Goal: Task Accomplishment & Management: Complete application form

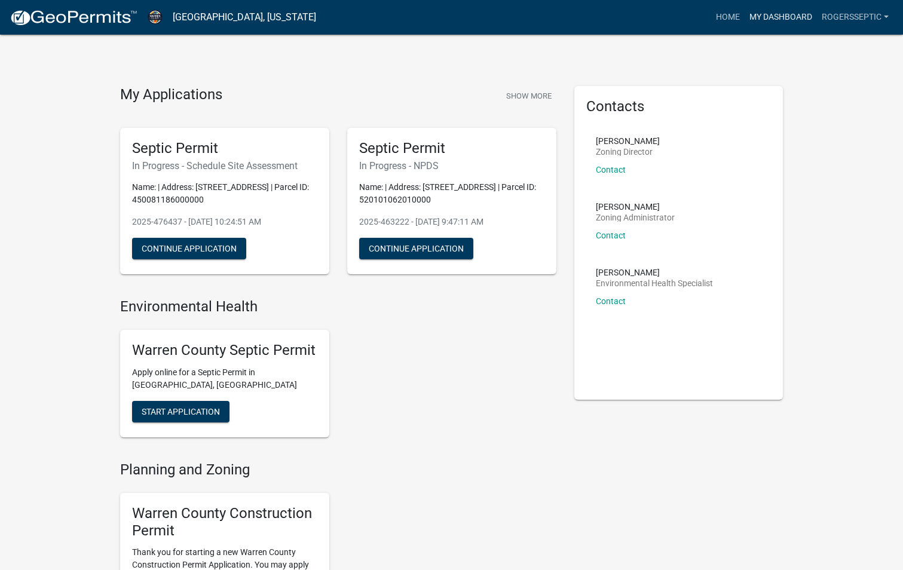
click at [779, 19] on link "My Dashboard" at bounding box center [781, 17] width 72 height 23
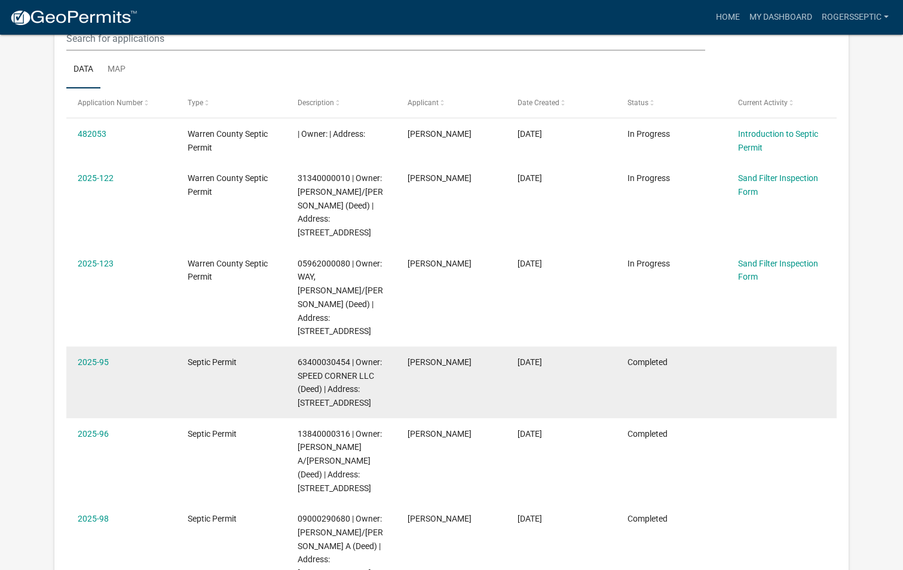
scroll to position [179, 0]
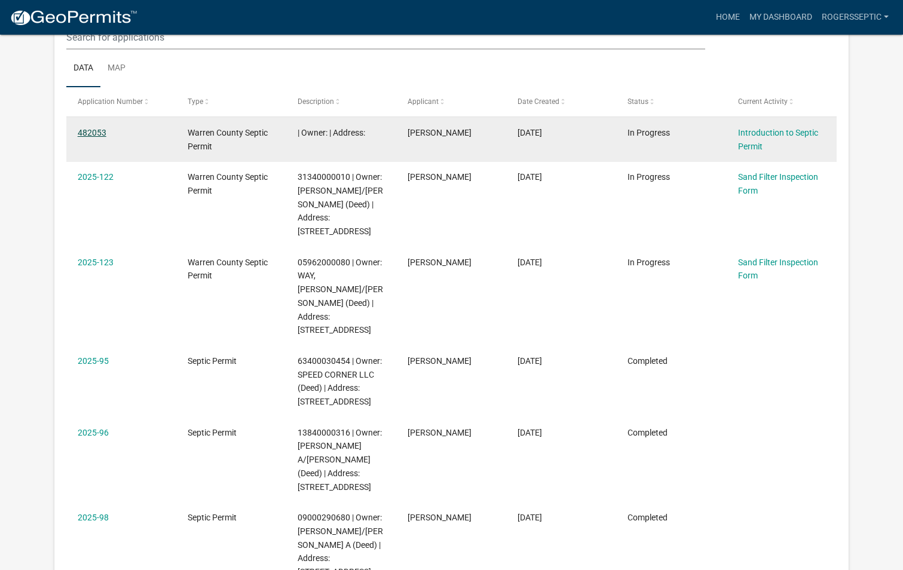
click at [82, 134] on link "482053" at bounding box center [92, 133] width 29 height 10
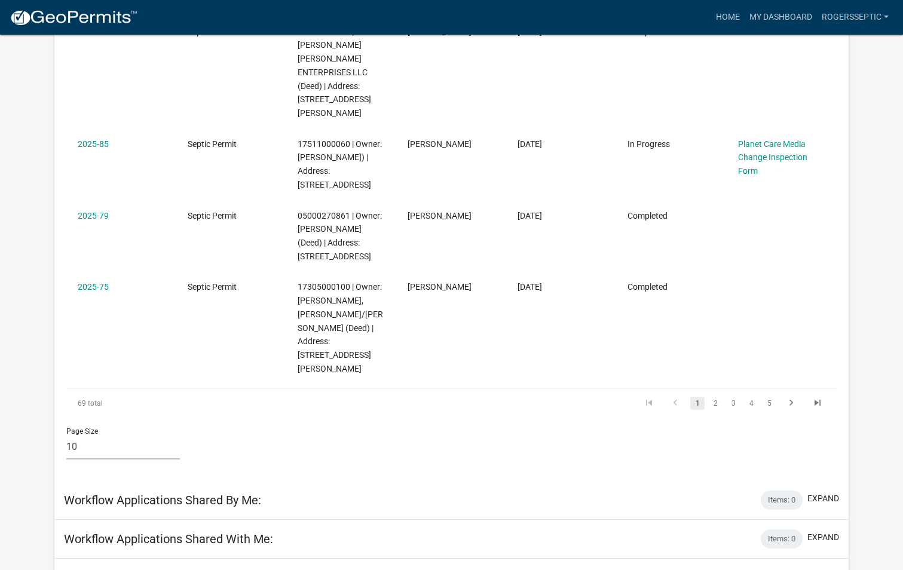
scroll to position [837, 0]
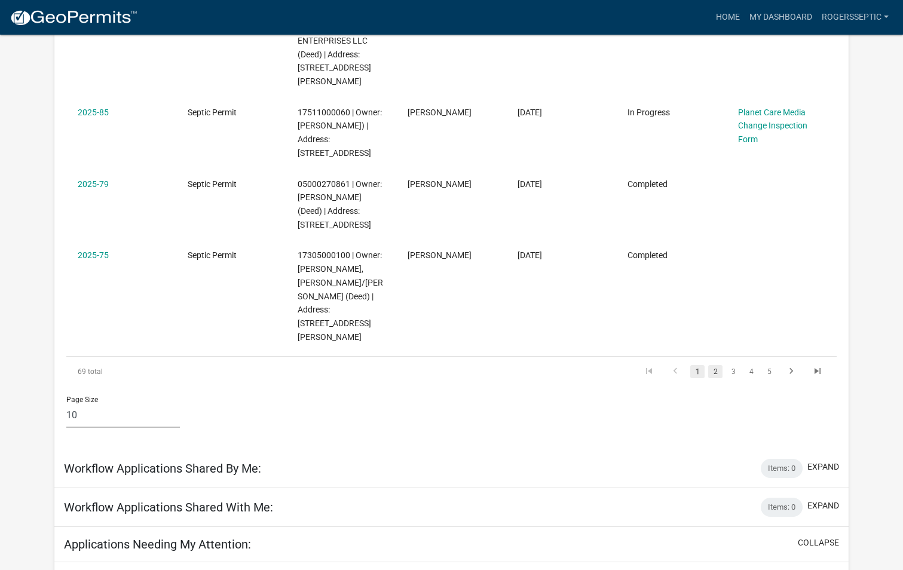
click at [716, 365] on link "2" at bounding box center [715, 371] width 14 height 13
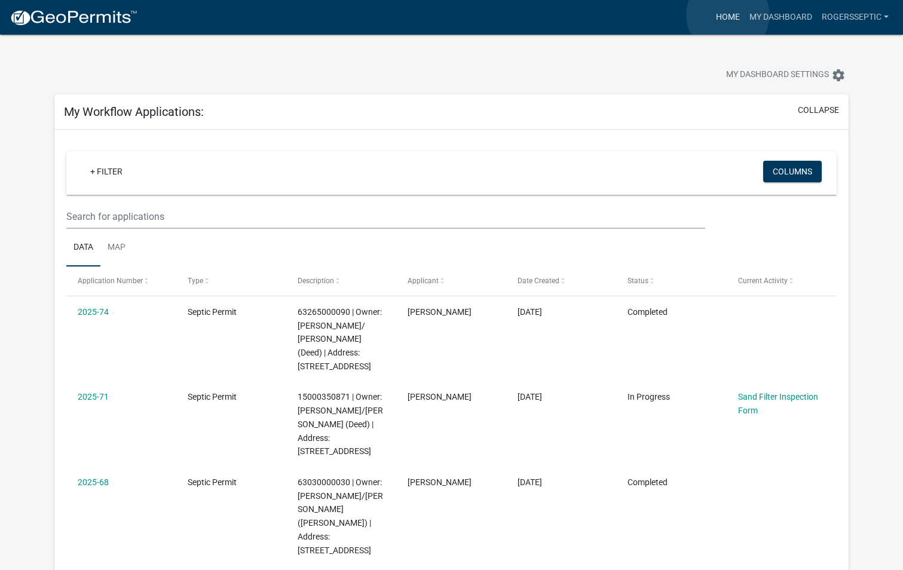
click at [728, 15] on link "Home" at bounding box center [727, 17] width 33 height 23
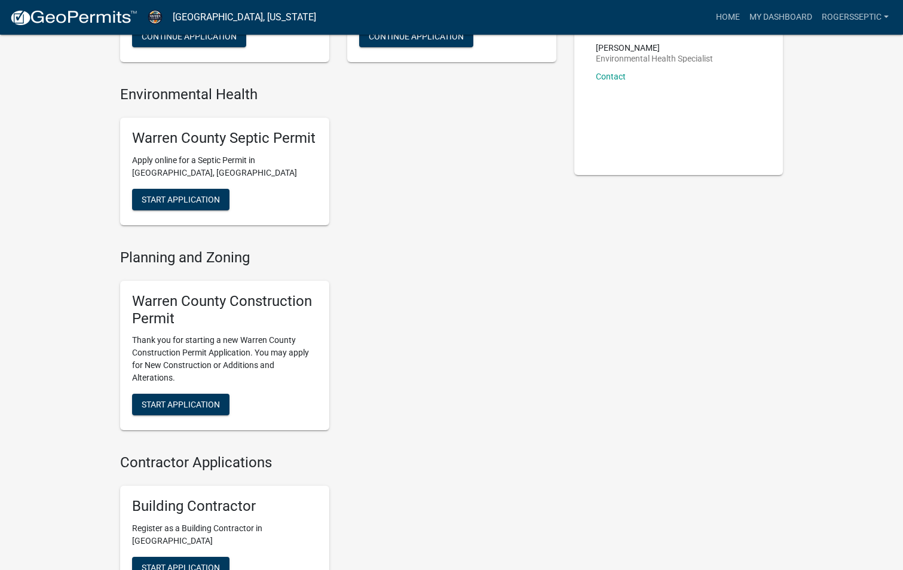
scroll to position [99, 0]
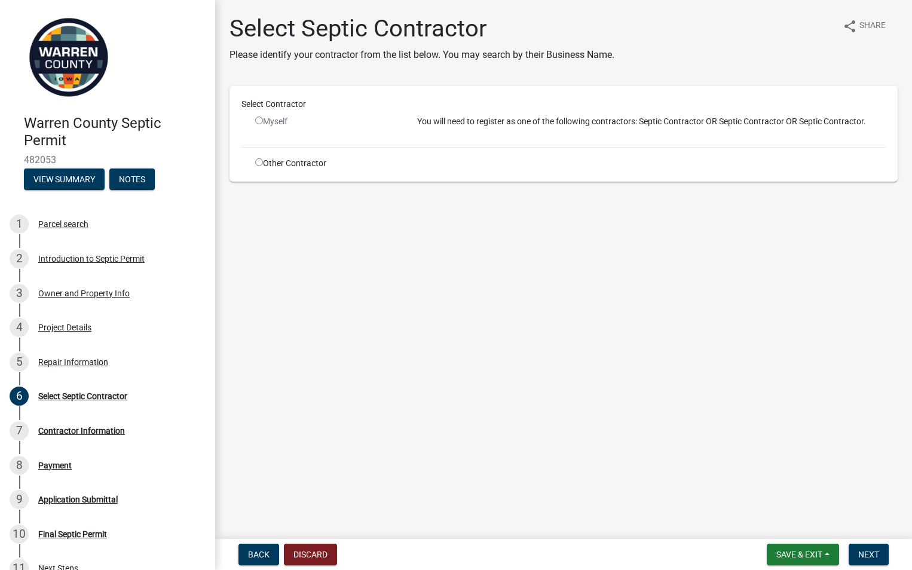
click at [258, 120] on input "radio" at bounding box center [259, 121] width 8 height 8
radio input "false"
click at [261, 167] on div "Other Contractor" at bounding box center [327, 163] width 162 height 13
click at [259, 160] on input "radio" at bounding box center [259, 162] width 8 height 8
radio input "true"
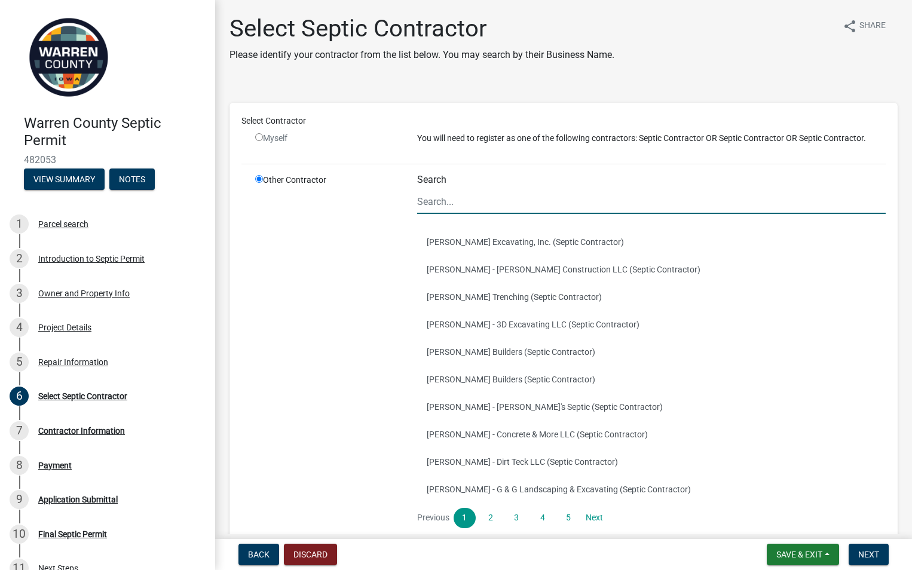
click at [451, 201] on input "Search" at bounding box center [651, 201] width 469 height 25
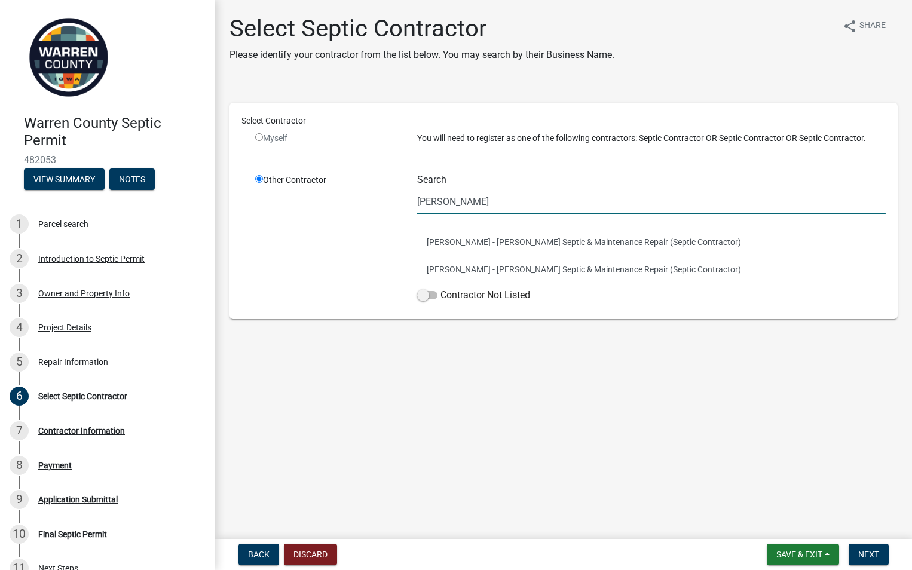
type input "[PERSON_NAME]"
click at [681, 335] on div "Select Septic Contractor Please identify your contractor from the list below. Y…" at bounding box center [564, 176] width 686 height 325
click at [542, 261] on button "[PERSON_NAME] - [PERSON_NAME] Septic & Maintenance Repair (Septic Contractor)" at bounding box center [651, 269] width 469 height 27
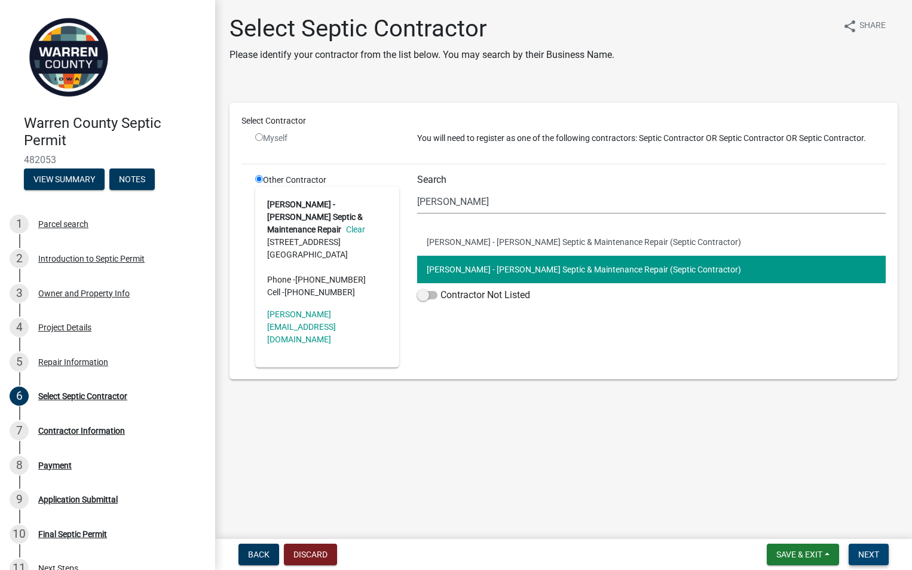
click at [876, 555] on span "Next" at bounding box center [868, 555] width 21 height 10
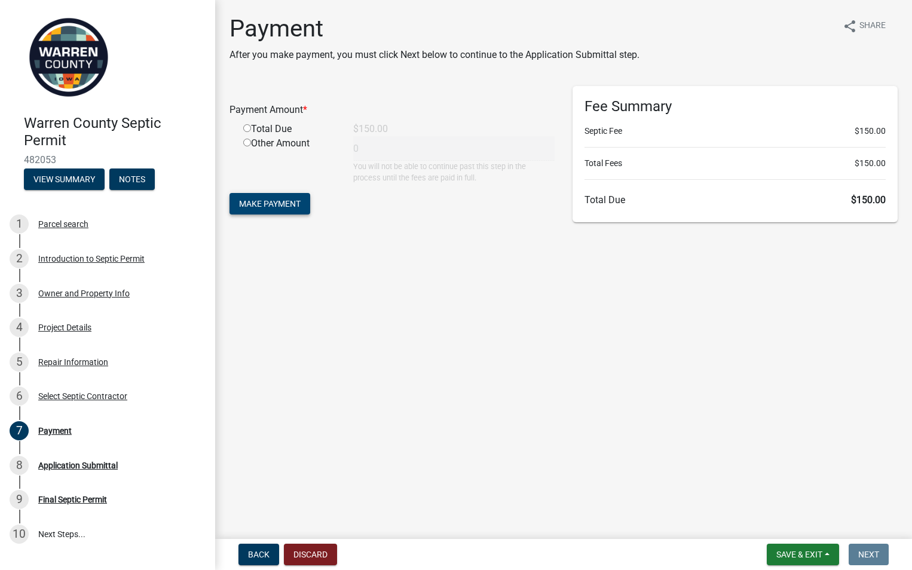
click at [256, 200] on span "Make Payment" at bounding box center [270, 204] width 62 height 10
click at [246, 140] on input "radio" at bounding box center [247, 143] width 8 height 8
radio input "true"
type input "150"
click at [257, 196] on button "Make Payment" at bounding box center [270, 204] width 81 height 22
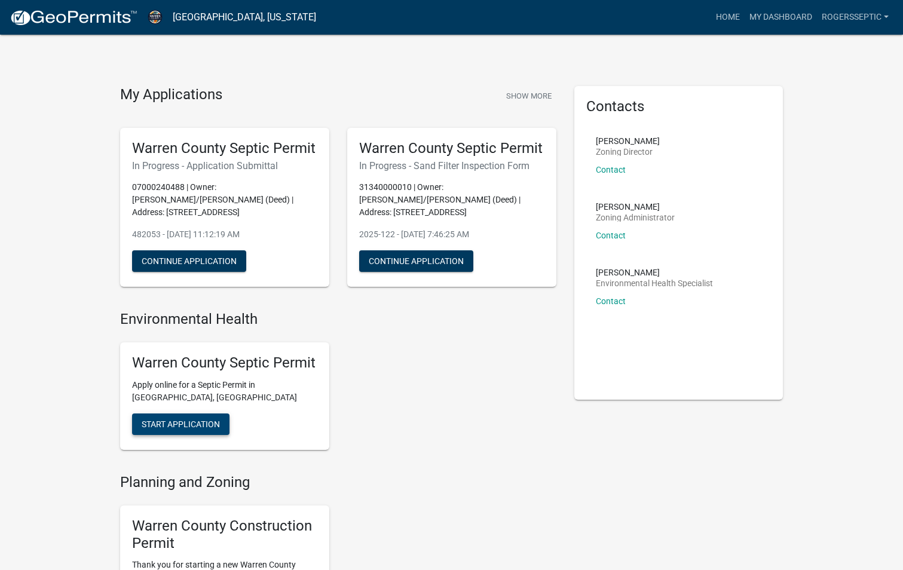
click at [203, 420] on span "Start Application" at bounding box center [181, 425] width 78 height 10
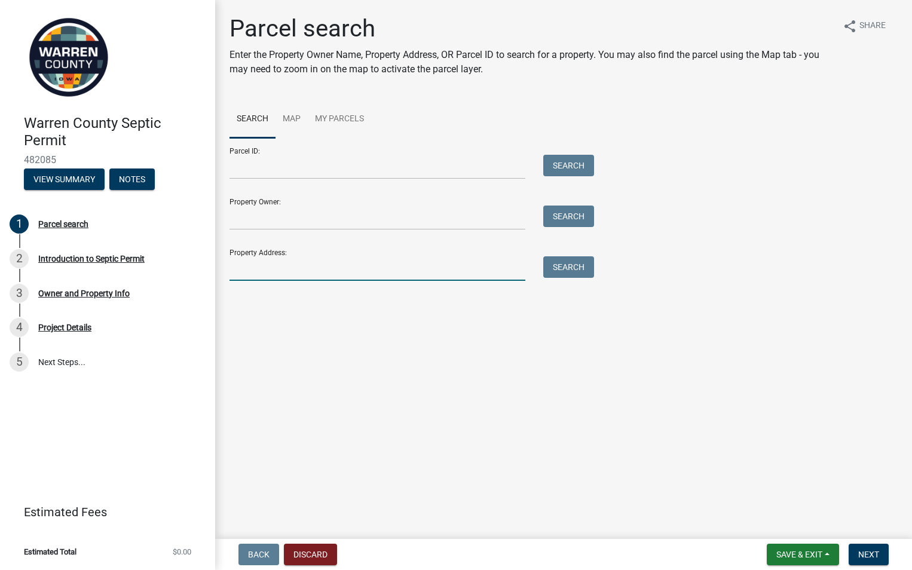
click at [246, 274] on input "Property Address:" at bounding box center [378, 268] width 296 height 25
type input "3417 Silverado Dr"
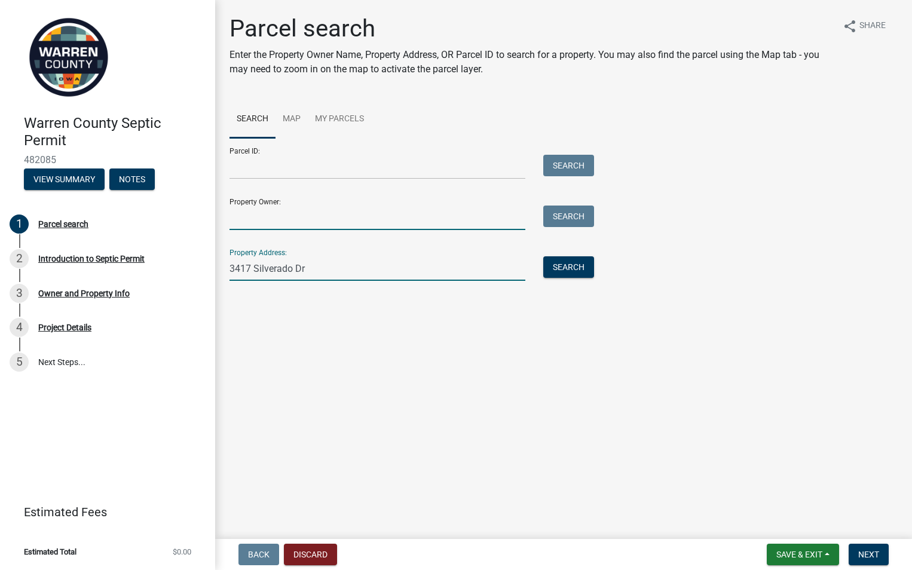
type input "Doug Trilk"
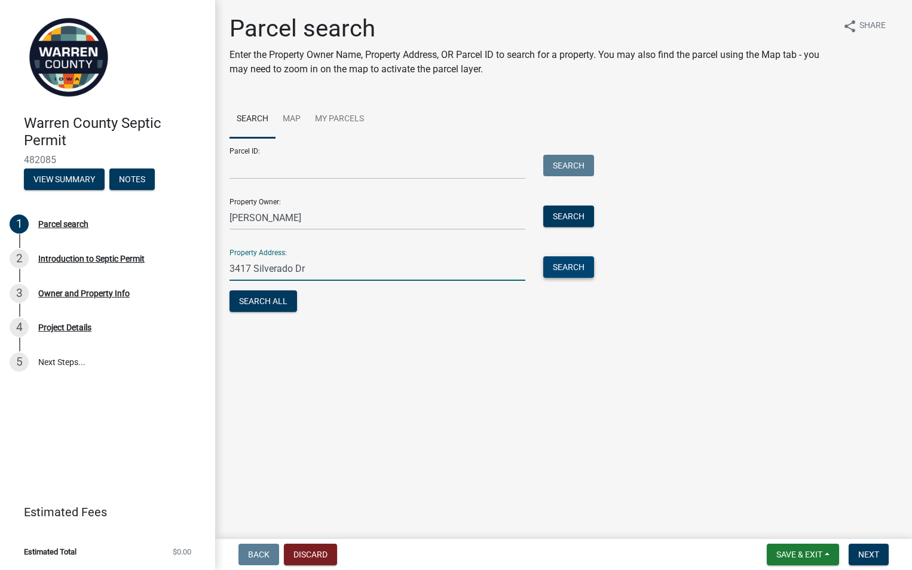
click at [562, 264] on button "Search" at bounding box center [568, 267] width 51 height 22
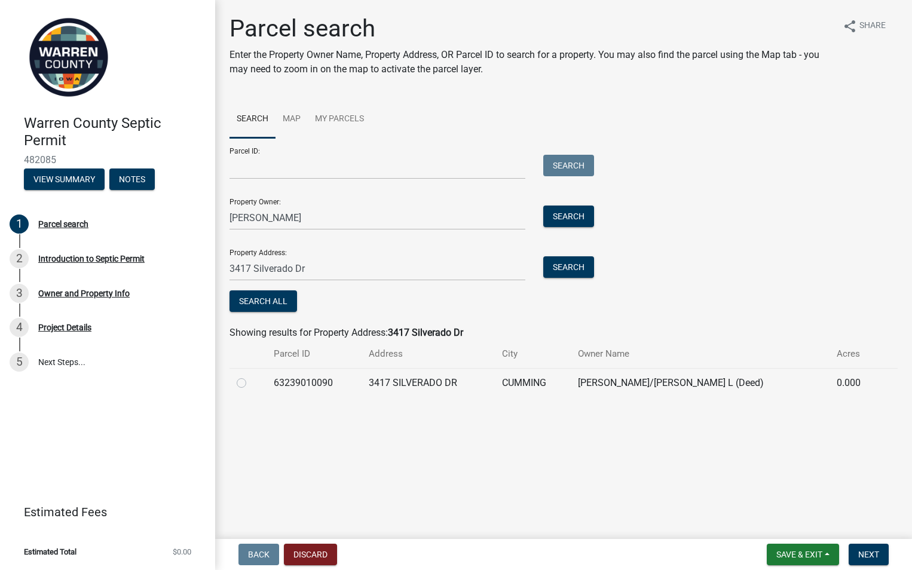
click at [251, 376] on label at bounding box center [251, 376] width 0 height 0
click at [251, 380] on input "radio" at bounding box center [255, 380] width 8 height 8
radio input "true"
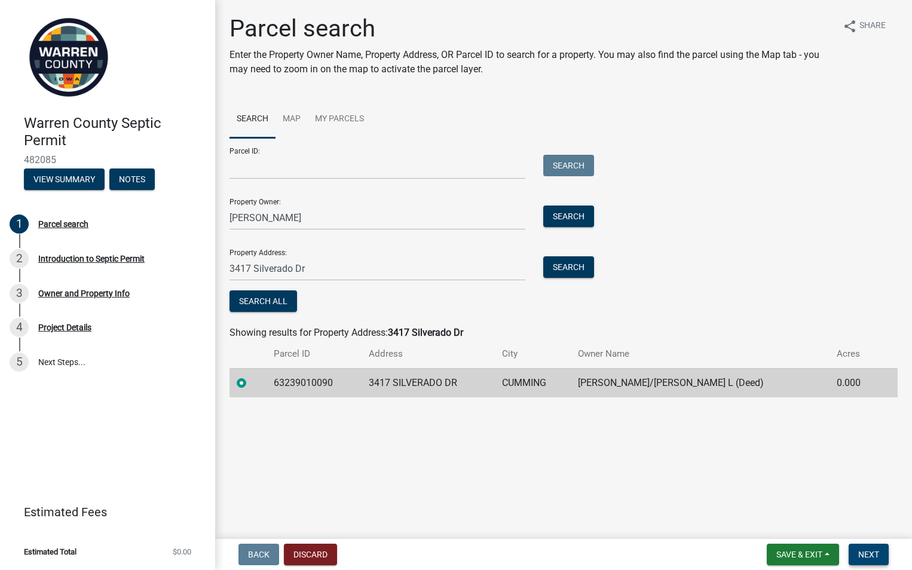
click at [870, 555] on span "Next" at bounding box center [868, 555] width 21 height 10
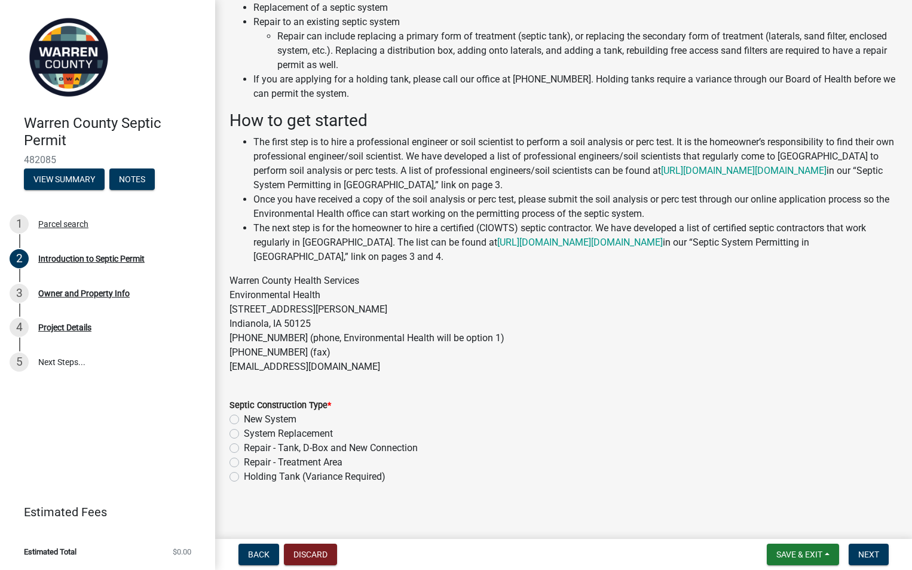
scroll to position [113, 0]
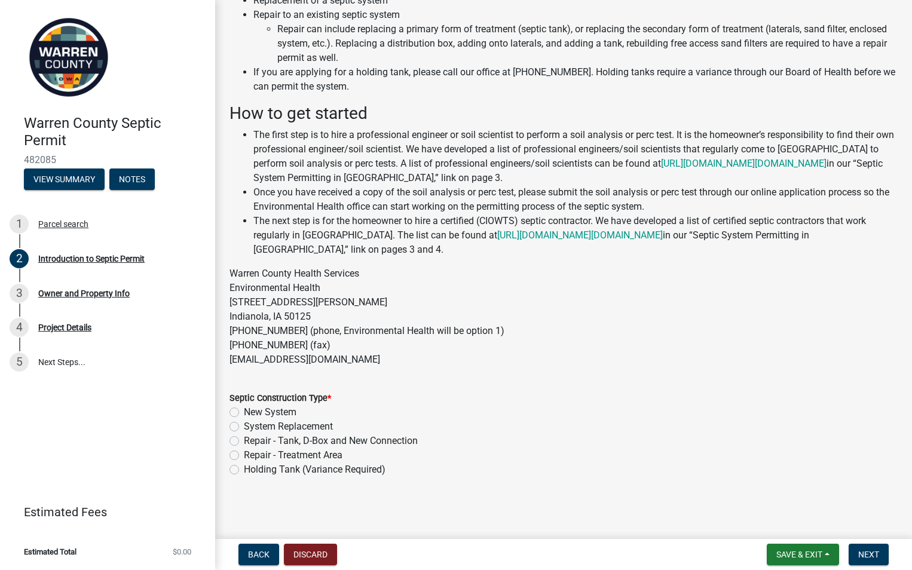
click at [244, 454] on label "Repair - Treatment Area" at bounding box center [293, 455] width 99 height 14
click at [244, 454] on input "Repair - Treatment Area" at bounding box center [248, 452] width 8 height 8
radio input "true"
click at [866, 553] on span "Next" at bounding box center [868, 555] width 21 height 10
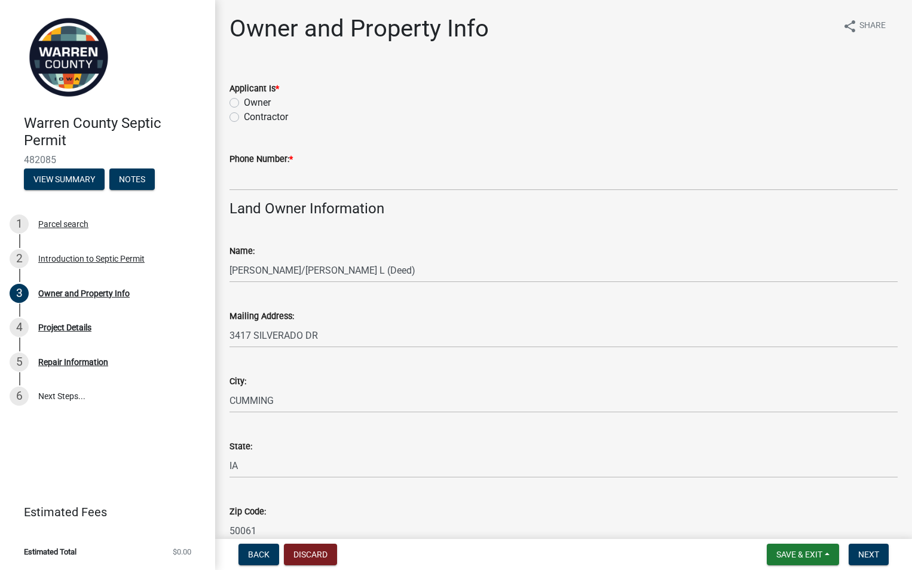
click at [244, 115] on label "Contractor" at bounding box center [266, 117] width 44 height 14
click at [244, 115] on input "Contractor" at bounding box center [248, 114] width 8 height 8
radio input "true"
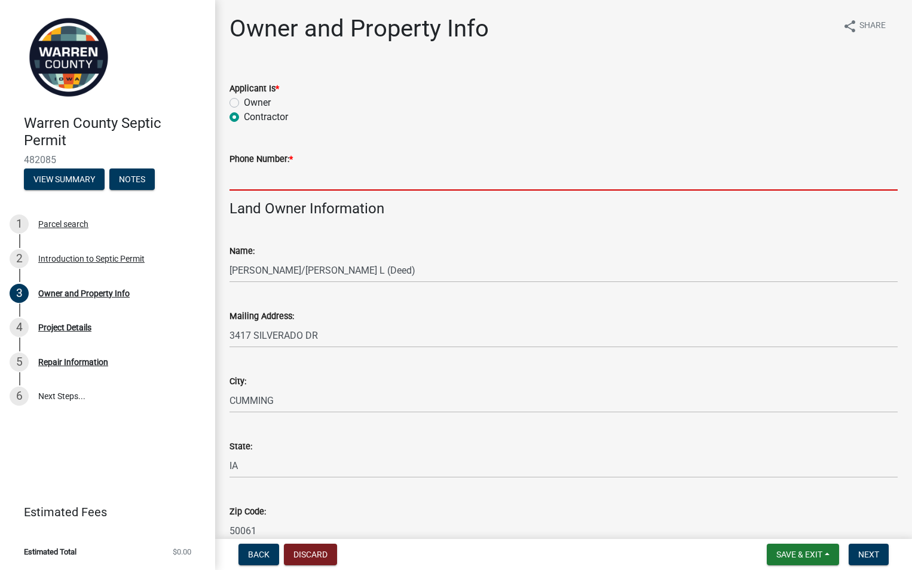
click at [262, 178] on input "Phone Number: *" at bounding box center [564, 178] width 668 height 25
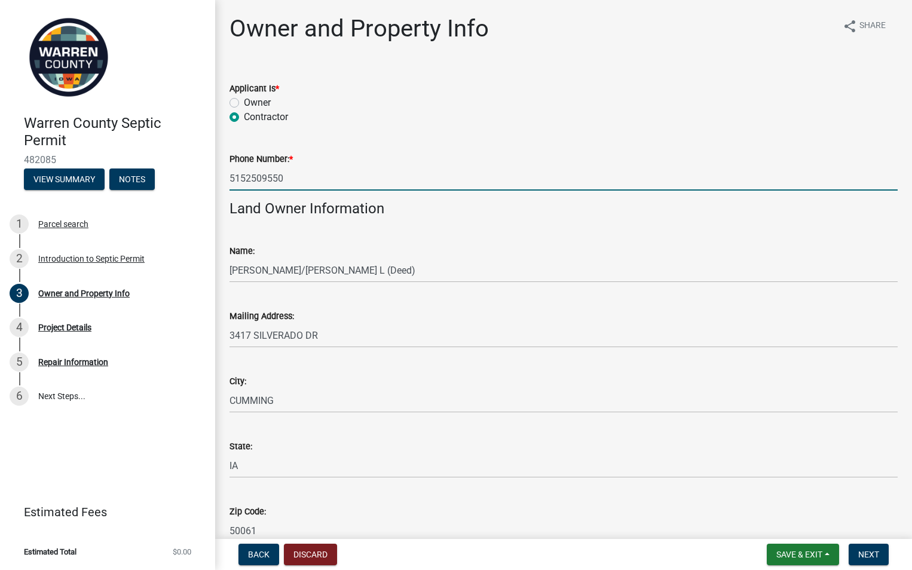
type input "5152509550"
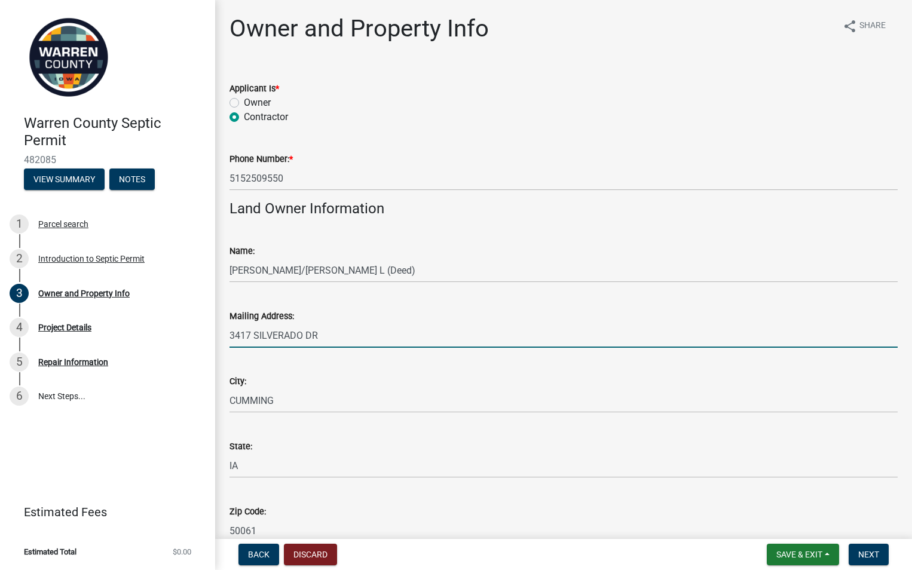
click at [405, 343] on input "3417 SILVERADO DR" at bounding box center [564, 335] width 668 height 25
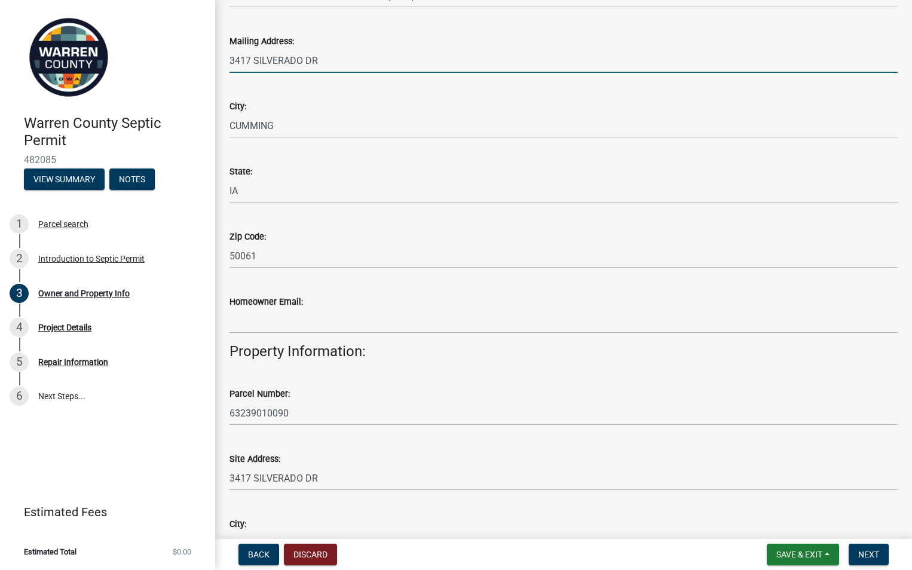
scroll to position [299, 0]
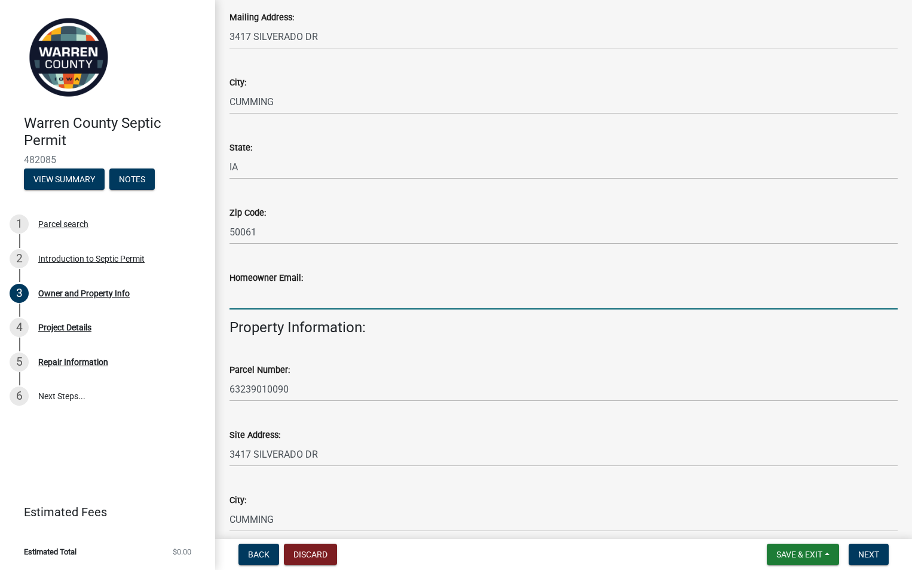
click at [247, 302] on input "Homeowner Email:" at bounding box center [564, 297] width 668 height 25
type input "dtrilk@msn.com"
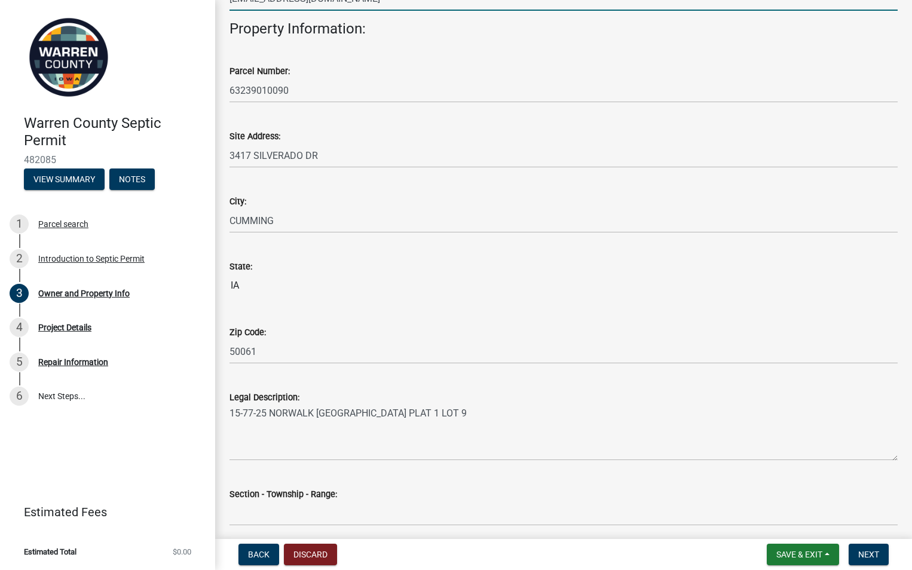
scroll to position [645, 0]
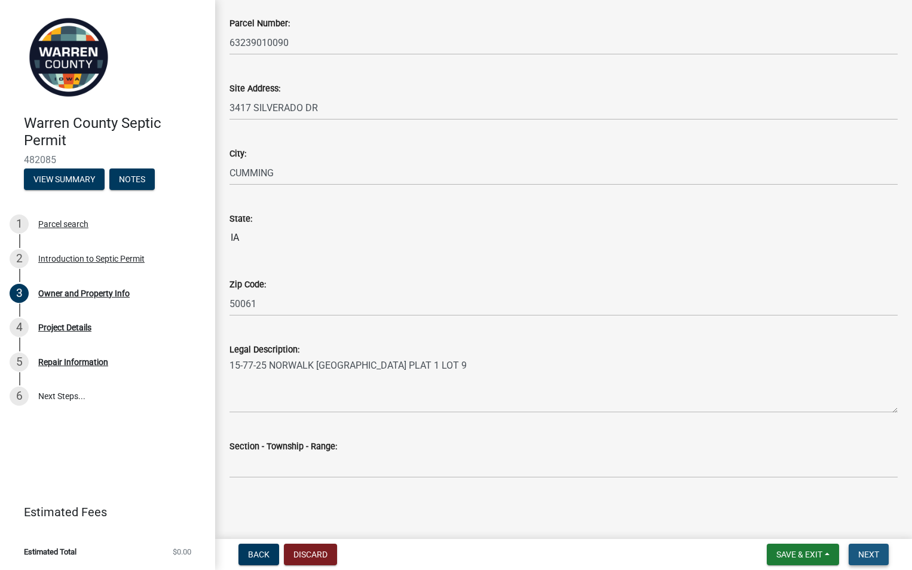
click at [873, 552] on span "Next" at bounding box center [868, 555] width 21 height 10
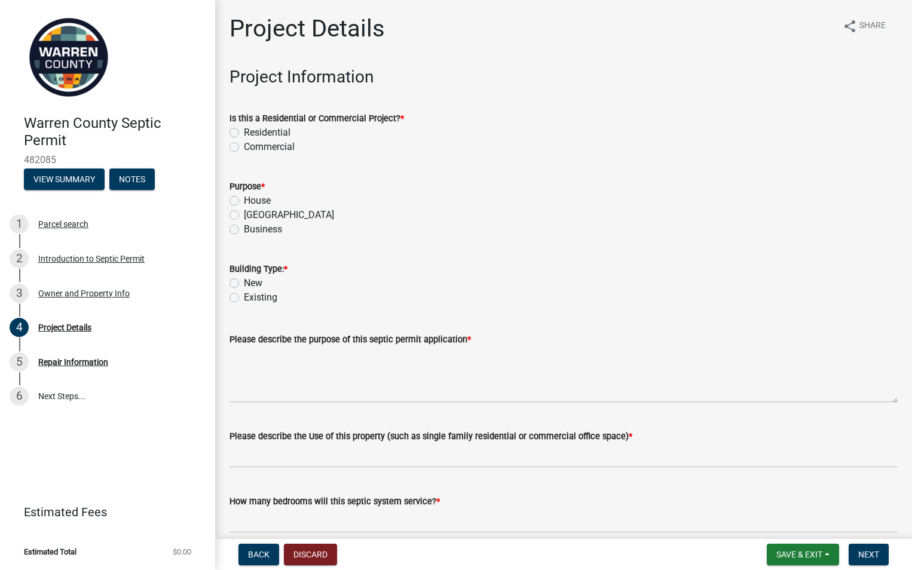
click at [244, 132] on label "Residential" at bounding box center [267, 133] width 47 height 14
click at [244, 132] on input "Residential" at bounding box center [248, 130] width 8 height 8
radio input "true"
click at [244, 198] on label "House" at bounding box center [257, 201] width 27 height 14
click at [244, 198] on input "House" at bounding box center [248, 198] width 8 height 8
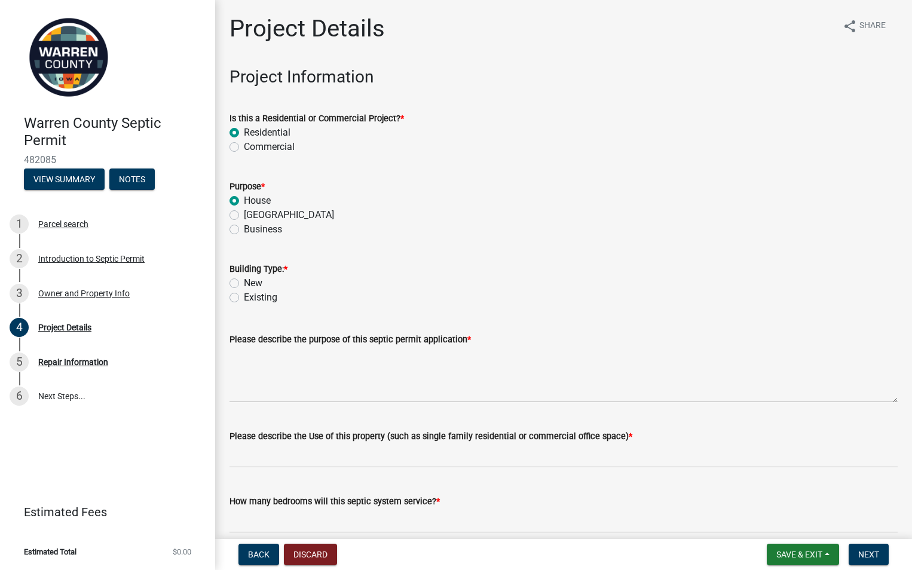
radio input "true"
click at [244, 298] on label "Existing" at bounding box center [260, 297] width 33 height 14
click at [244, 298] on input "Existing" at bounding box center [248, 294] width 8 height 8
radio input "true"
click at [258, 391] on textarea "Please describe the purpose of this septic permit application *" at bounding box center [564, 375] width 668 height 56
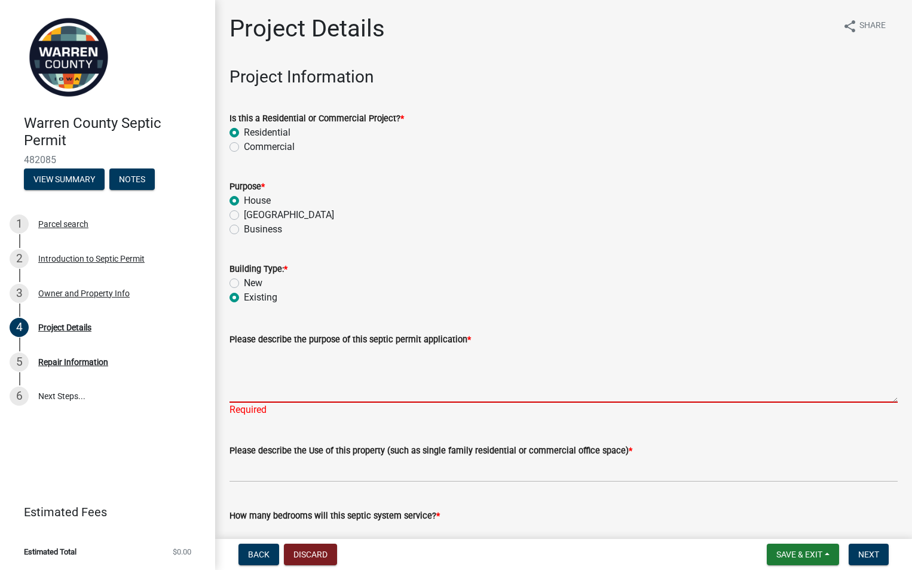
click at [234, 390] on textarea "Please describe the purpose of this septic permit application *" at bounding box center [564, 375] width 668 height 56
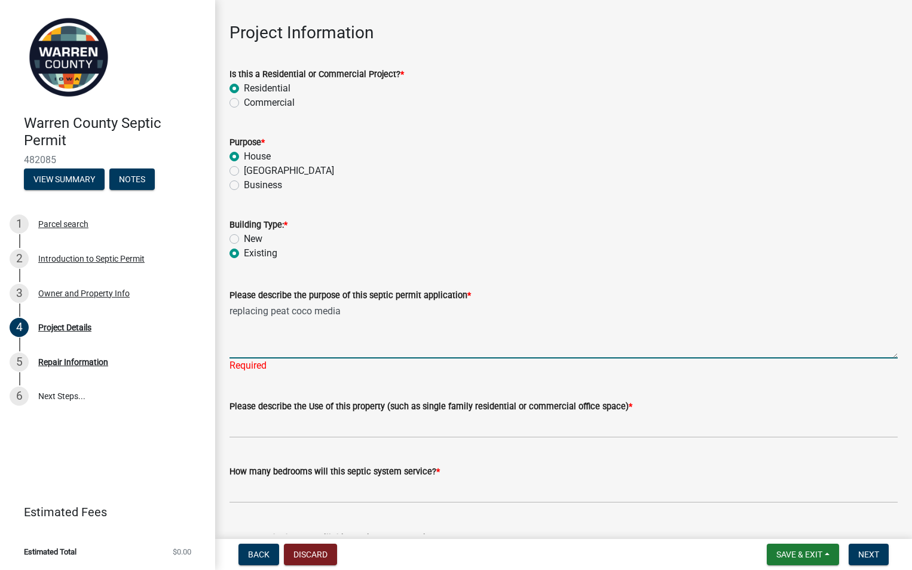
scroll to position [120, 0]
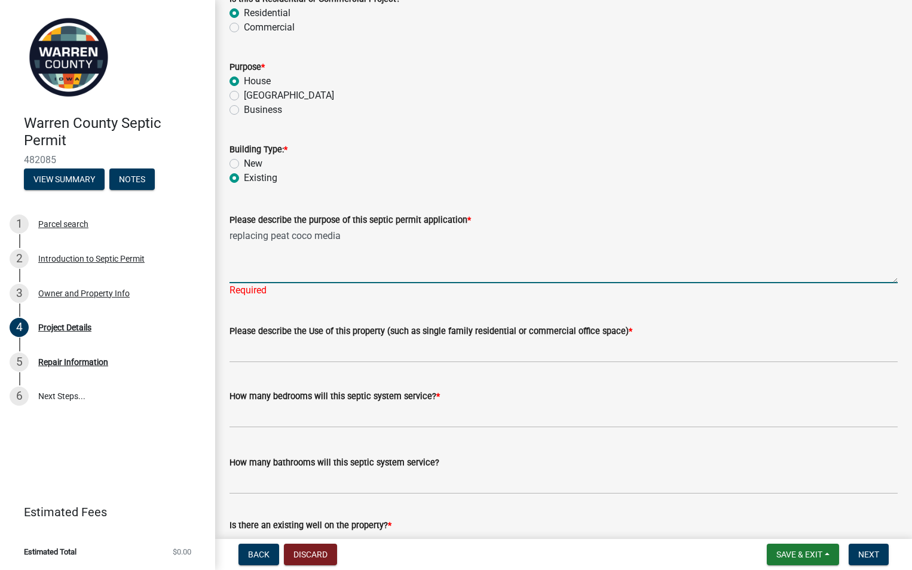
type textarea "replacing peat coco media"
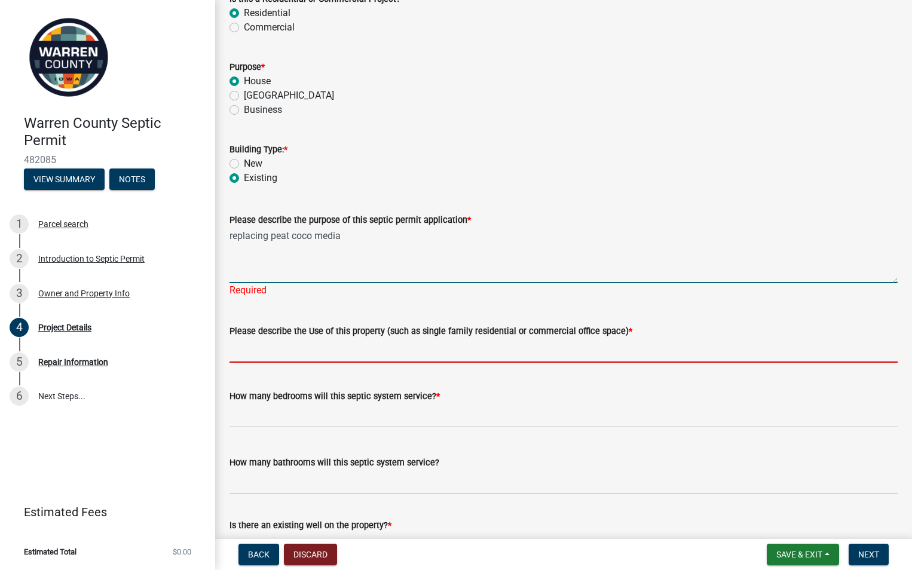
click at [239, 356] on wm-data-entity-input "Please describe the Use of this property (such as single family residential or …" at bounding box center [564, 339] width 668 height 65
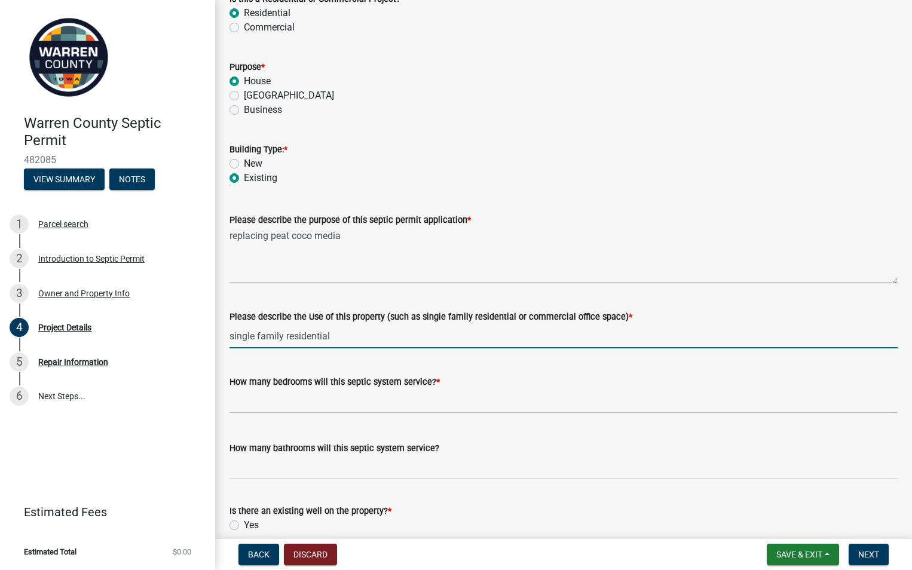
type input "single family residential"
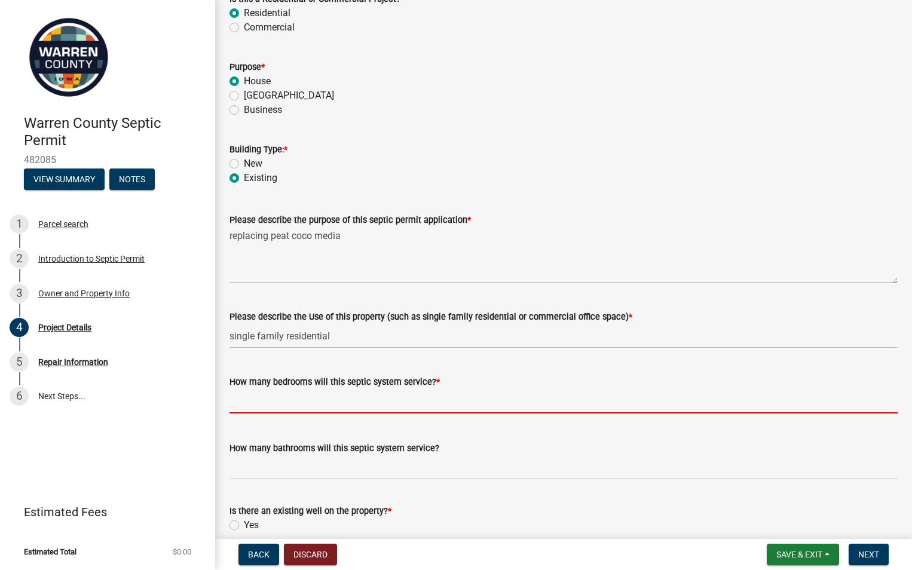
click at [247, 408] on input "text" at bounding box center [564, 401] width 668 height 25
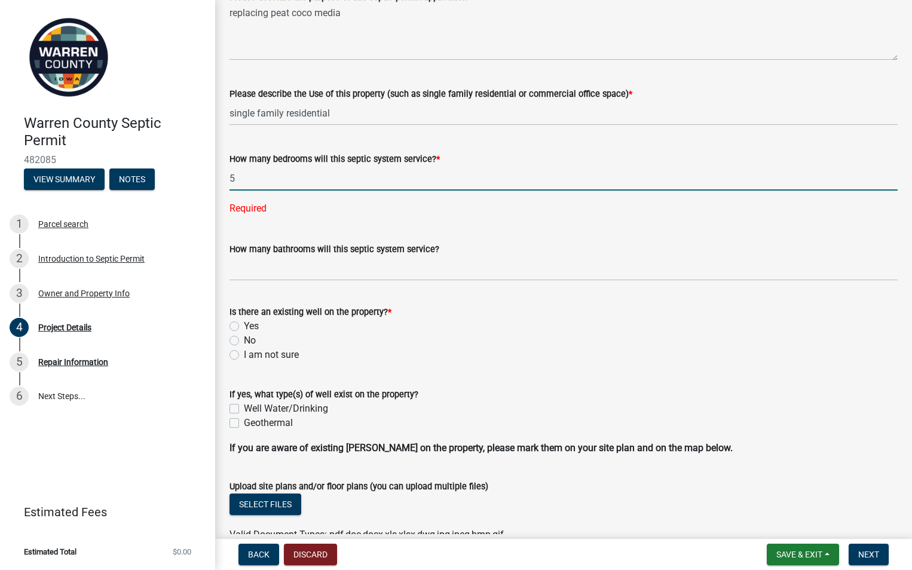
scroll to position [359, 0]
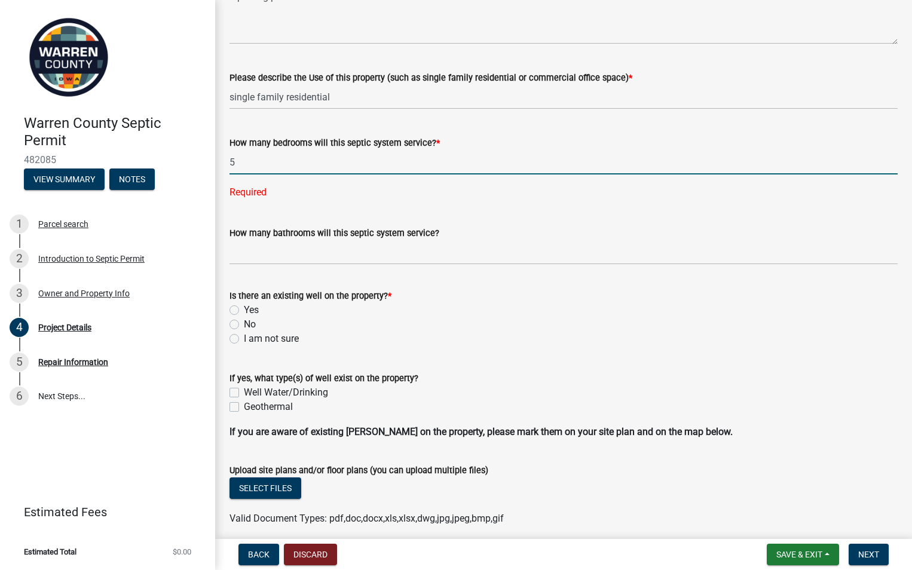
type input "5"
click at [235, 323] on wm-data-entity-input "Is there an existing well on the property? * Yes No I am not sure" at bounding box center [564, 315] width 668 height 82
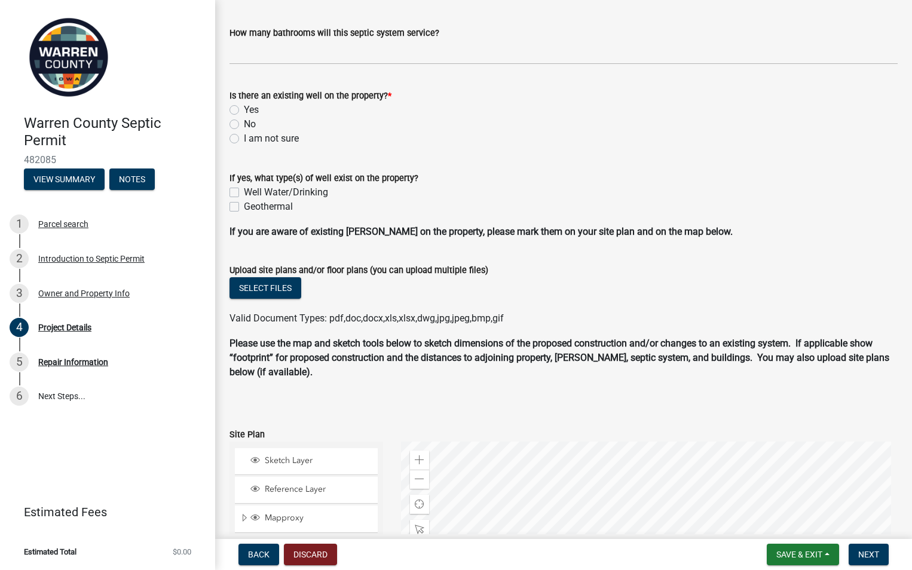
scroll to position [657, 0]
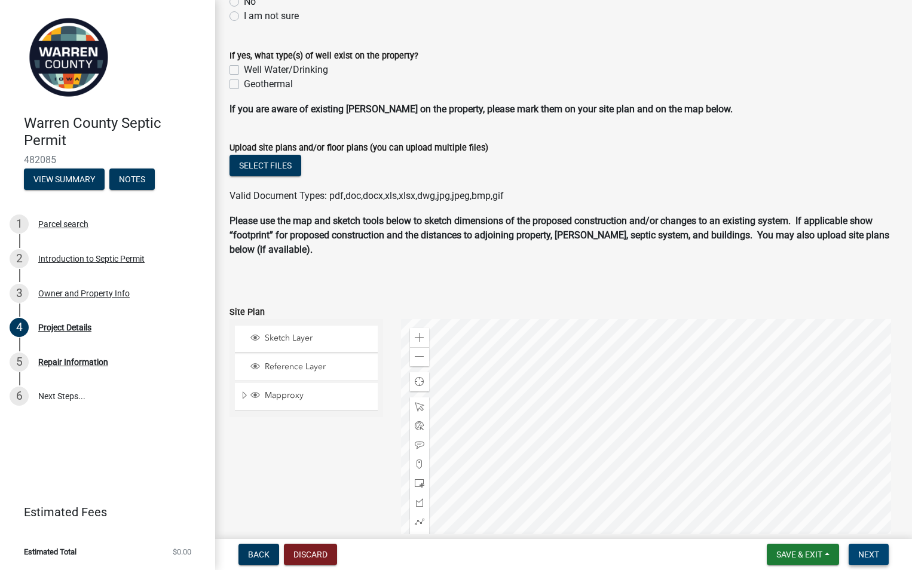
click at [873, 553] on span "Next" at bounding box center [868, 555] width 21 height 10
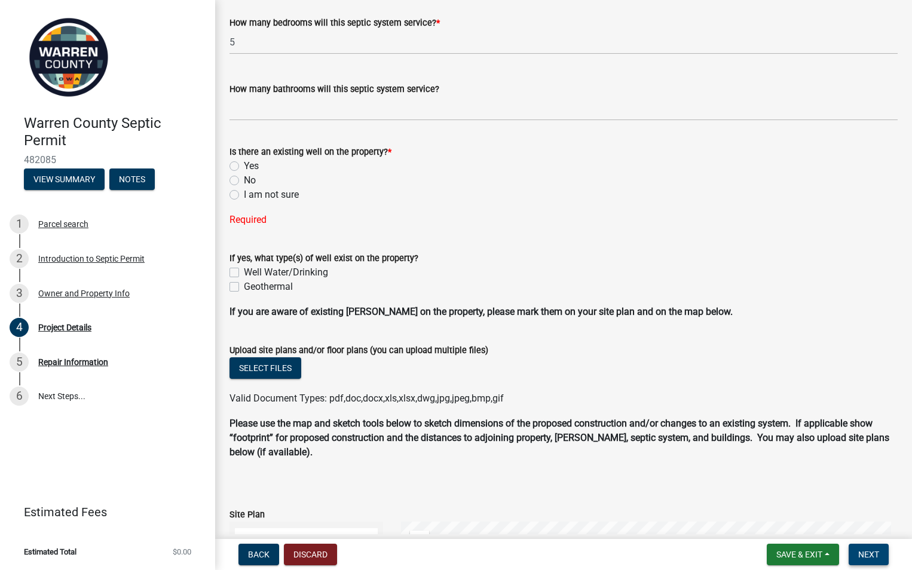
scroll to position [478, 0]
click at [244, 182] on label "No" at bounding box center [250, 181] width 12 height 14
click at [244, 182] on input "No" at bounding box center [248, 178] width 8 height 8
radio input "true"
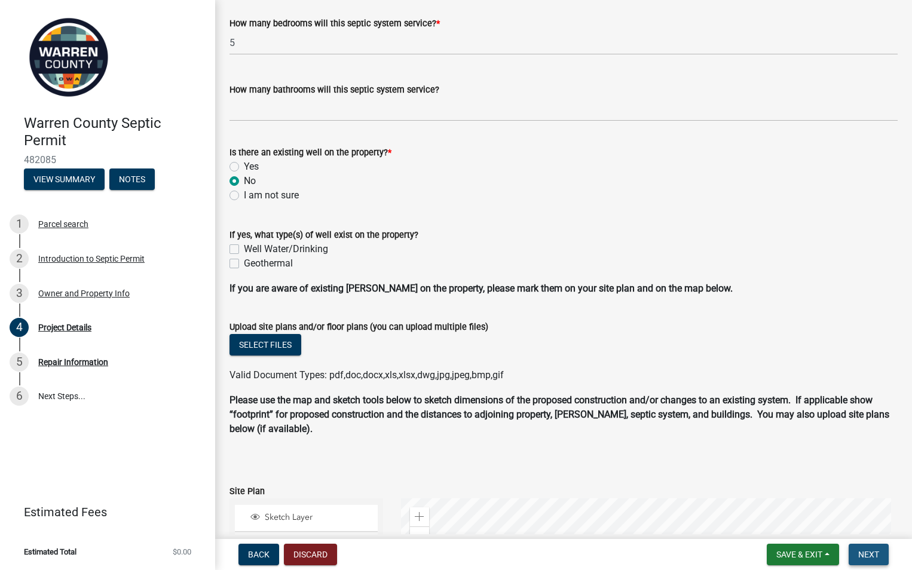
click at [869, 551] on span "Next" at bounding box center [868, 555] width 21 height 10
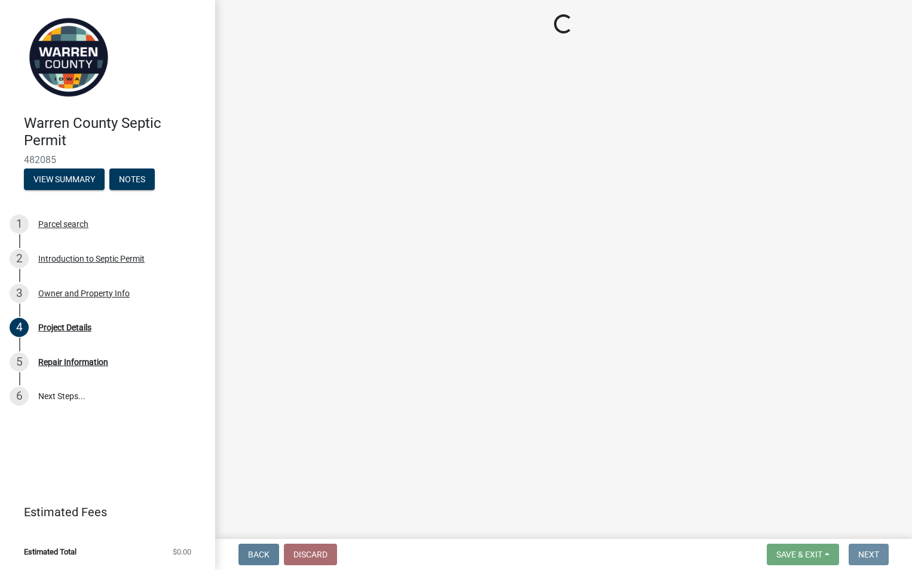
scroll to position [0, 0]
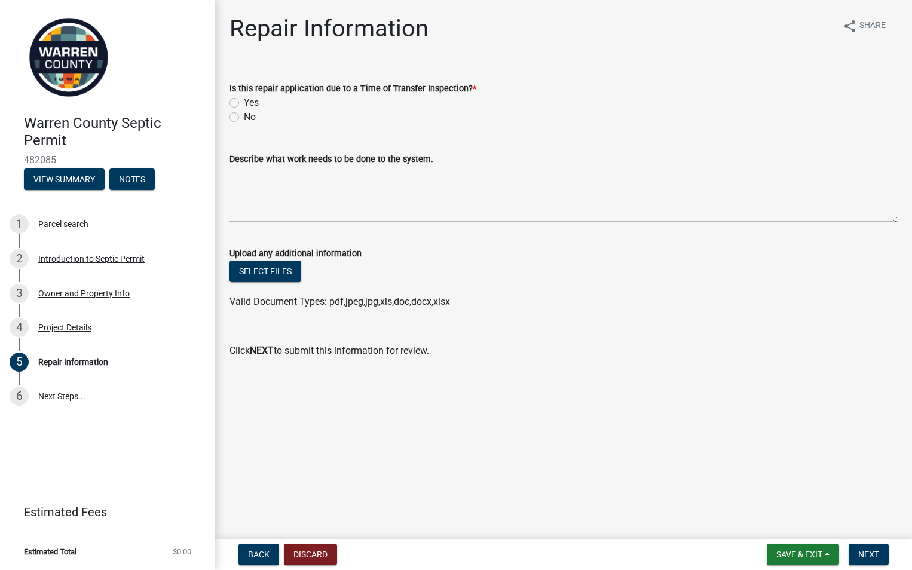
click at [244, 115] on label "No" at bounding box center [250, 117] width 12 height 14
click at [244, 115] on input "No" at bounding box center [248, 114] width 8 height 8
radio input "true"
click at [246, 212] on textarea "Describe what work needs to be done to the system." at bounding box center [564, 194] width 668 height 56
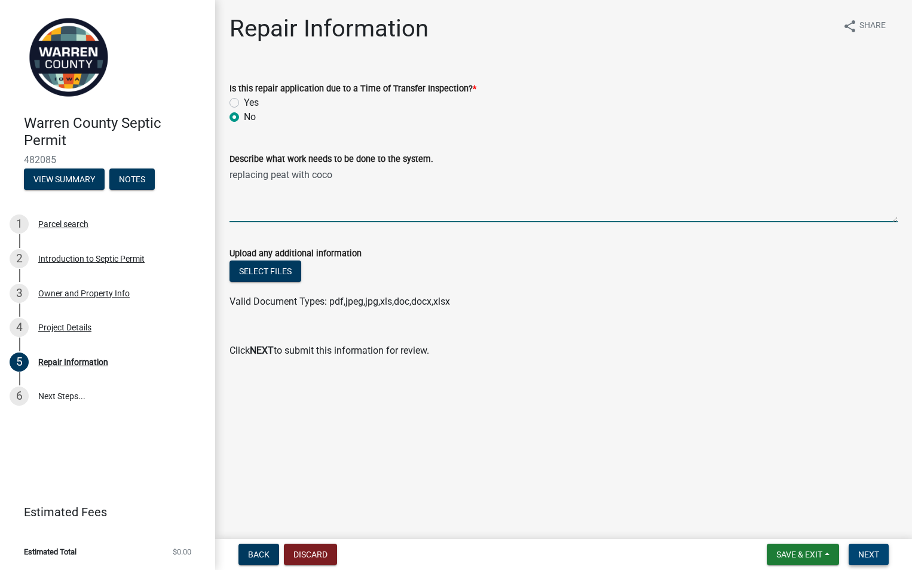
type textarea "replacing peat with coco"
click at [866, 552] on span "Next" at bounding box center [868, 555] width 21 height 10
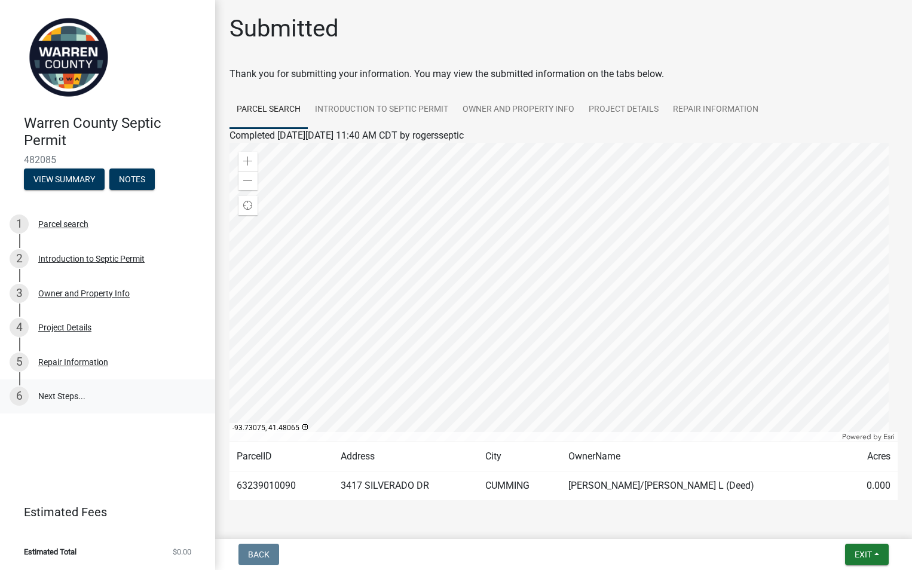
click at [65, 397] on link "6 Next Steps..." at bounding box center [107, 397] width 215 height 35
